Goal: Task Accomplishment & Management: Manage account settings

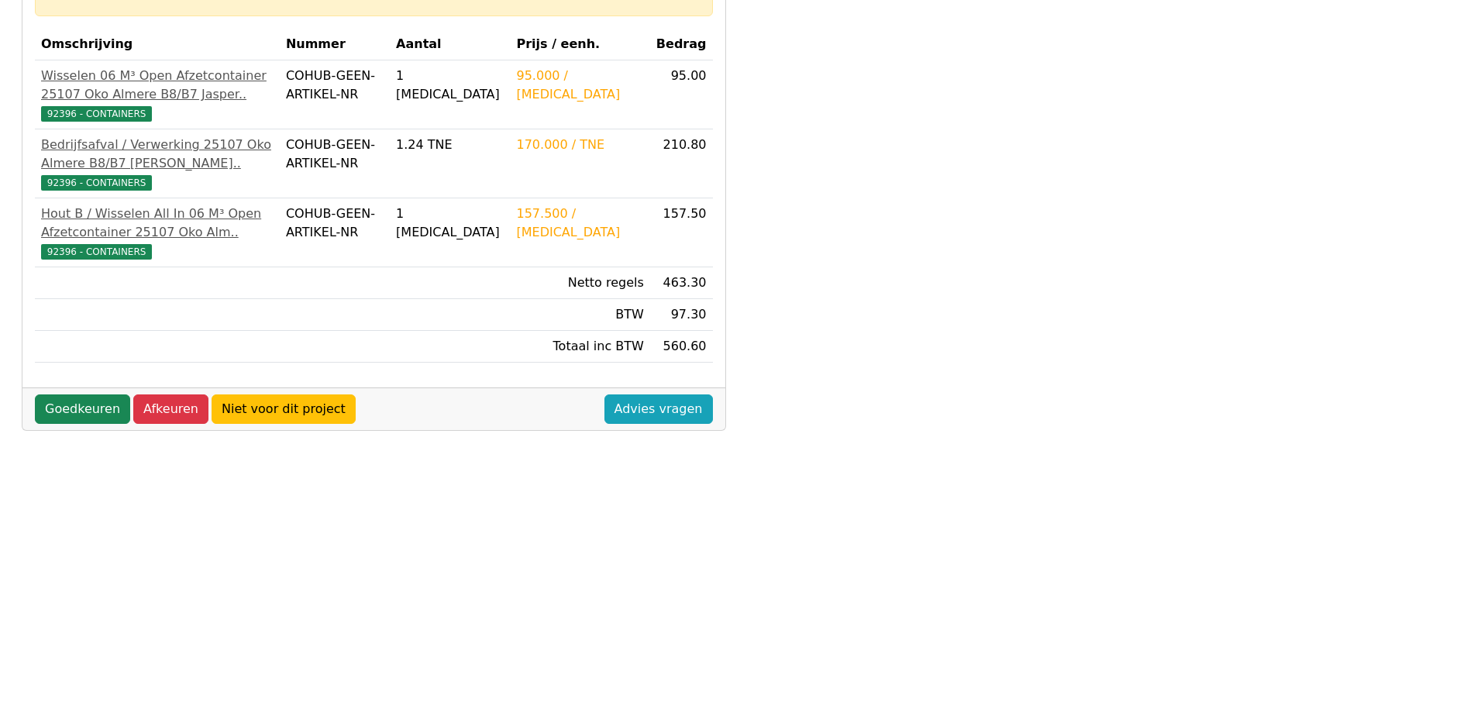
scroll to position [310, 0]
click at [101, 423] on link "Goedkeuren" at bounding box center [82, 408] width 95 height 29
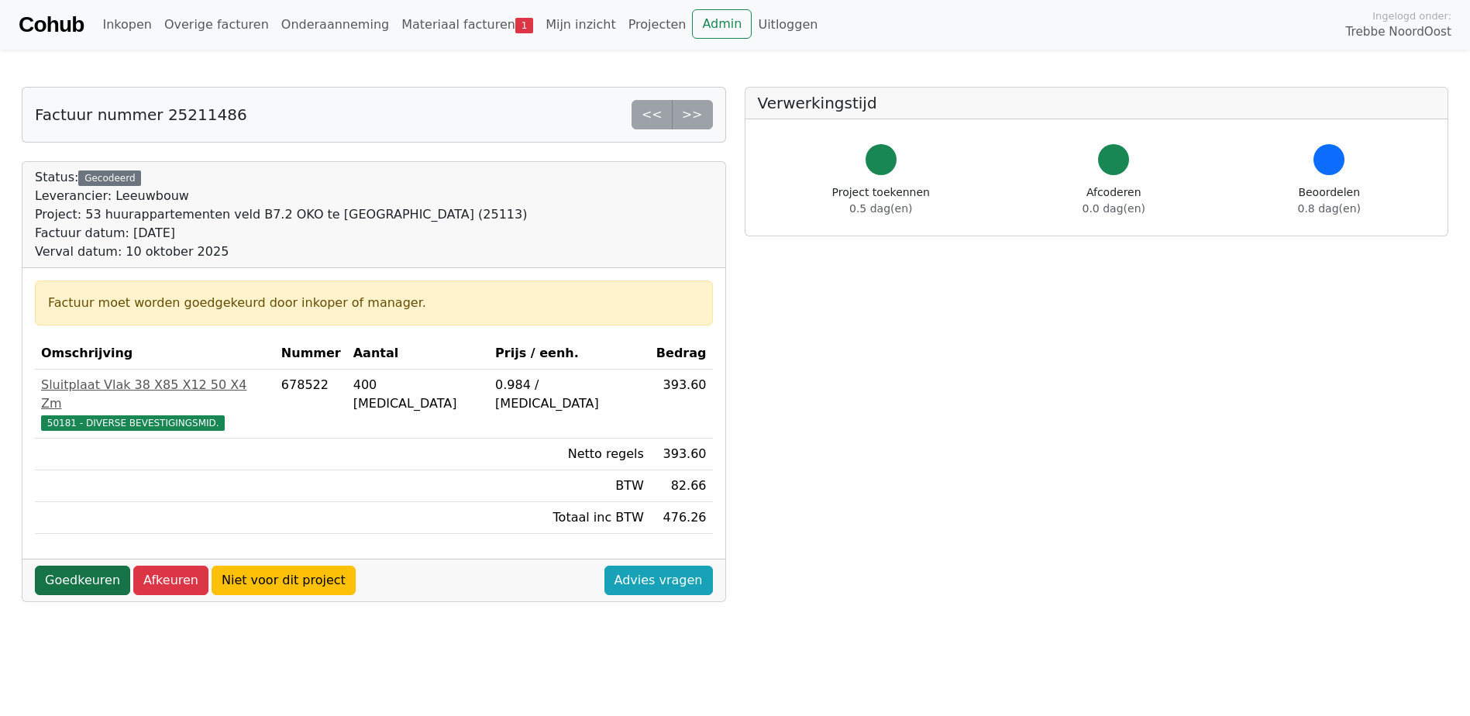
click at [73, 566] on link "Goedkeuren" at bounding box center [82, 580] width 95 height 29
